Goal: Task Accomplishment & Management: Manage account settings

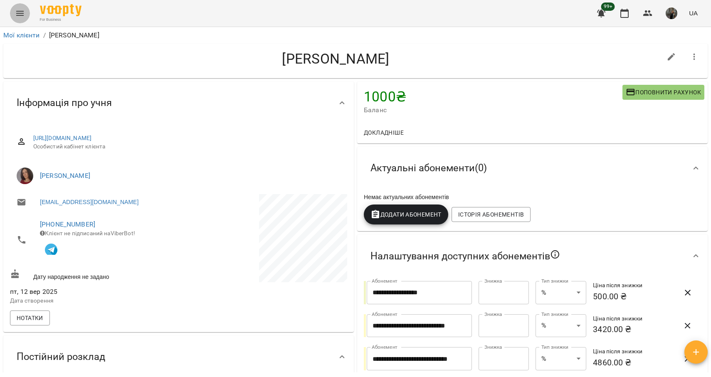
click at [15, 13] on button "Menu" at bounding box center [20, 13] width 20 height 20
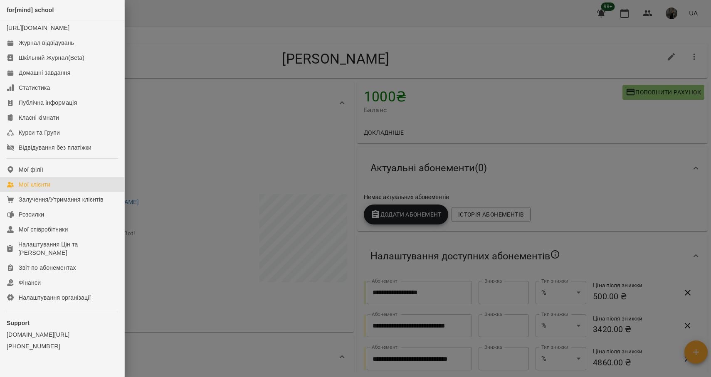
click at [47, 189] on div "Мої клієнти" at bounding box center [35, 184] width 32 height 8
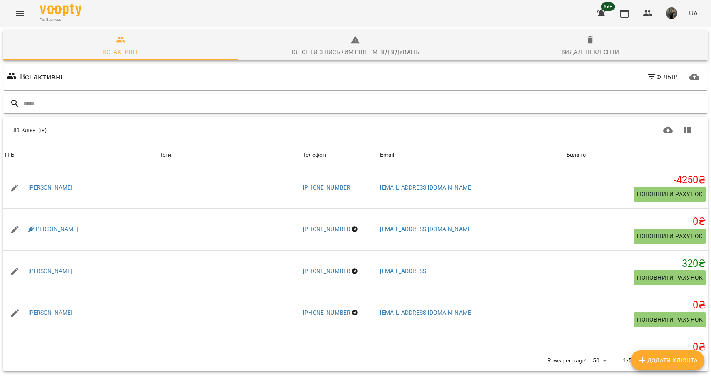
click at [192, 103] on input "text" at bounding box center [363, 104] width 681 height 14
type input "******"
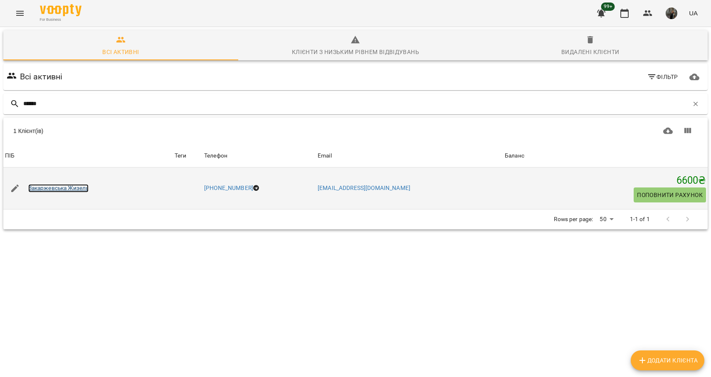
click at [73, 190] on link "Закаржевська Жизель" at bounding box center [58, 188] width 61 height 8
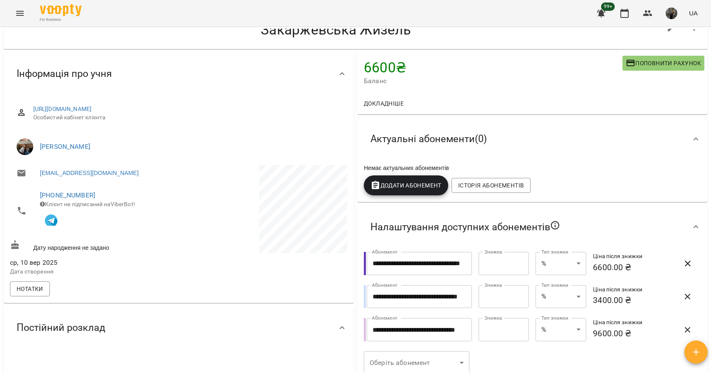
scroll to position [33, 0]
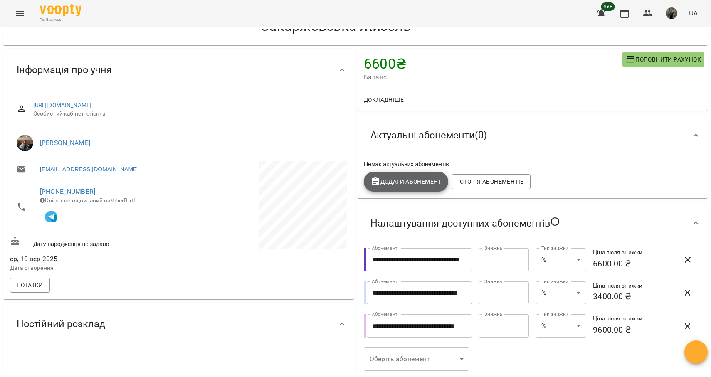
click at [415, 180] on span "Додати Абонемент" at bounding box center [405, 182] width 71 height 10
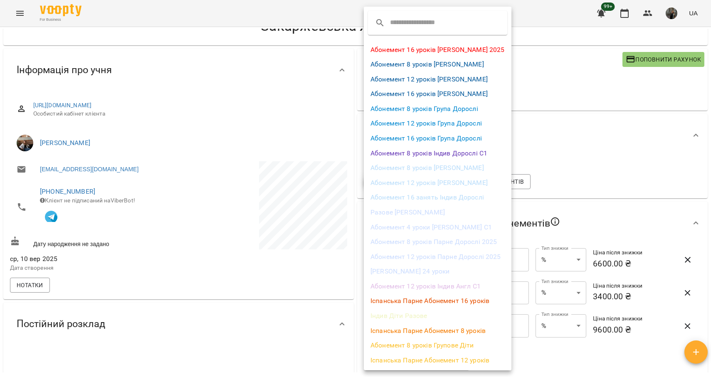
click at [443, 157] on li "Абонемент 8 уроків Індив Дорослі С1" at bounding box center [438, 153] width 148 height 15
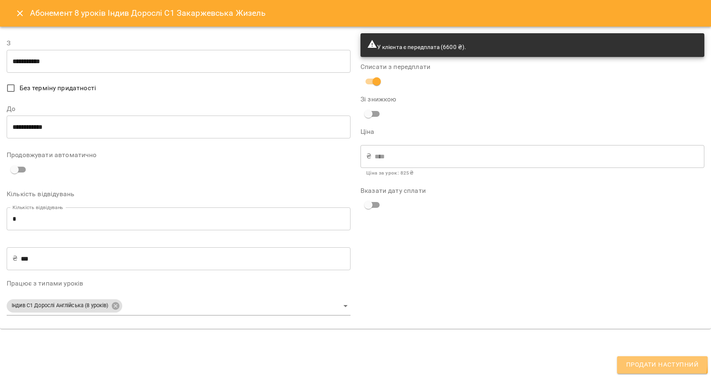
click at [645, 360] on span "Продати наступний" at bounding box center [662, 364] width 72 height 11
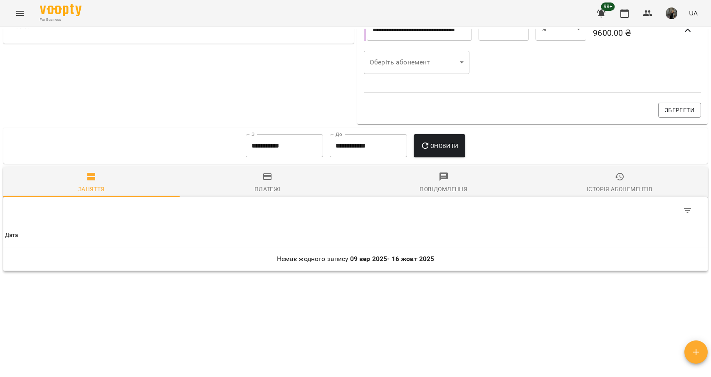
scroll to position [0, 0]
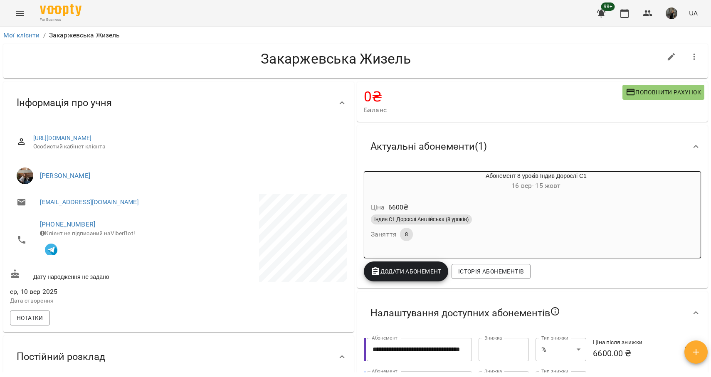
click at [24, 17] on icon "Menu" at bounding box center [20, 13] width 10 height 10
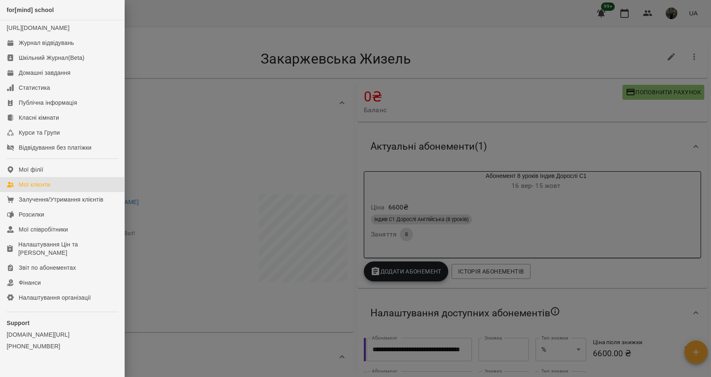
click at [49, 189] on div "Мої клієнти" at bounding box center [35, 184] width 32 height 8
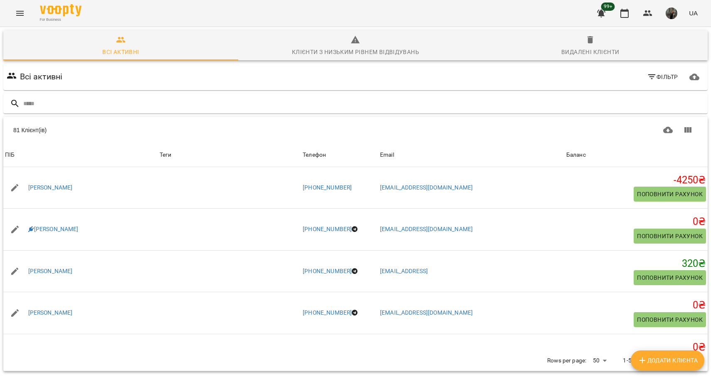
click at [23, 10] on icon "Menu" at bounding box center [20, 13] width 10 height 10
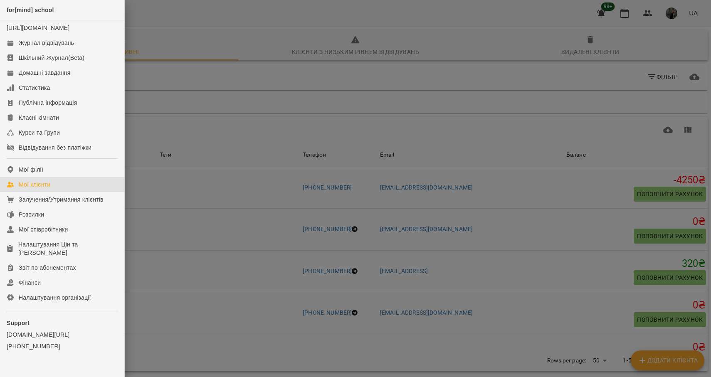
click at [247, 87] on div at bounding box center [355, 188] width 711 height 377
